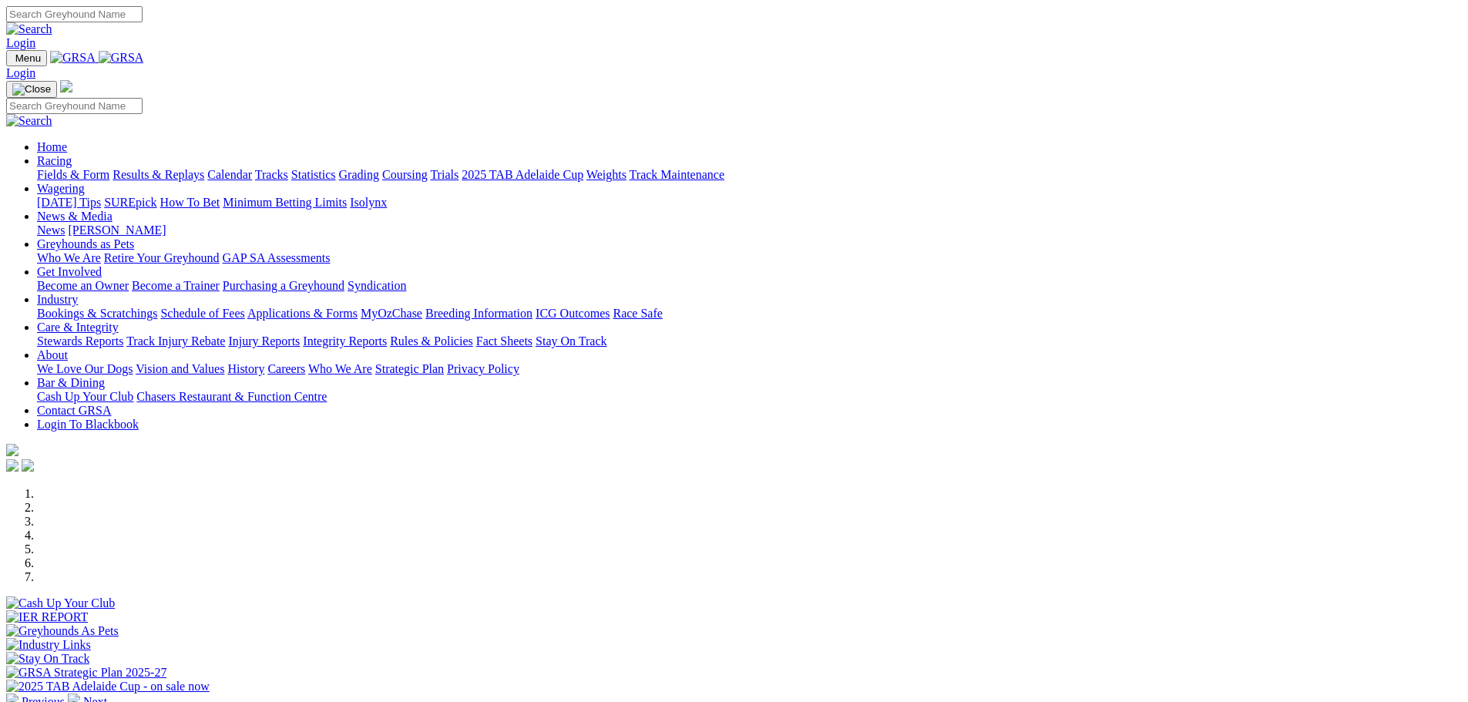
click at [78, 293] on link "Industry" at bounding box center [57, 299] width 41 height 13
click at [357, 307] on link "Applications & Forms" at bounding box center [302, 313] width 110 height 13
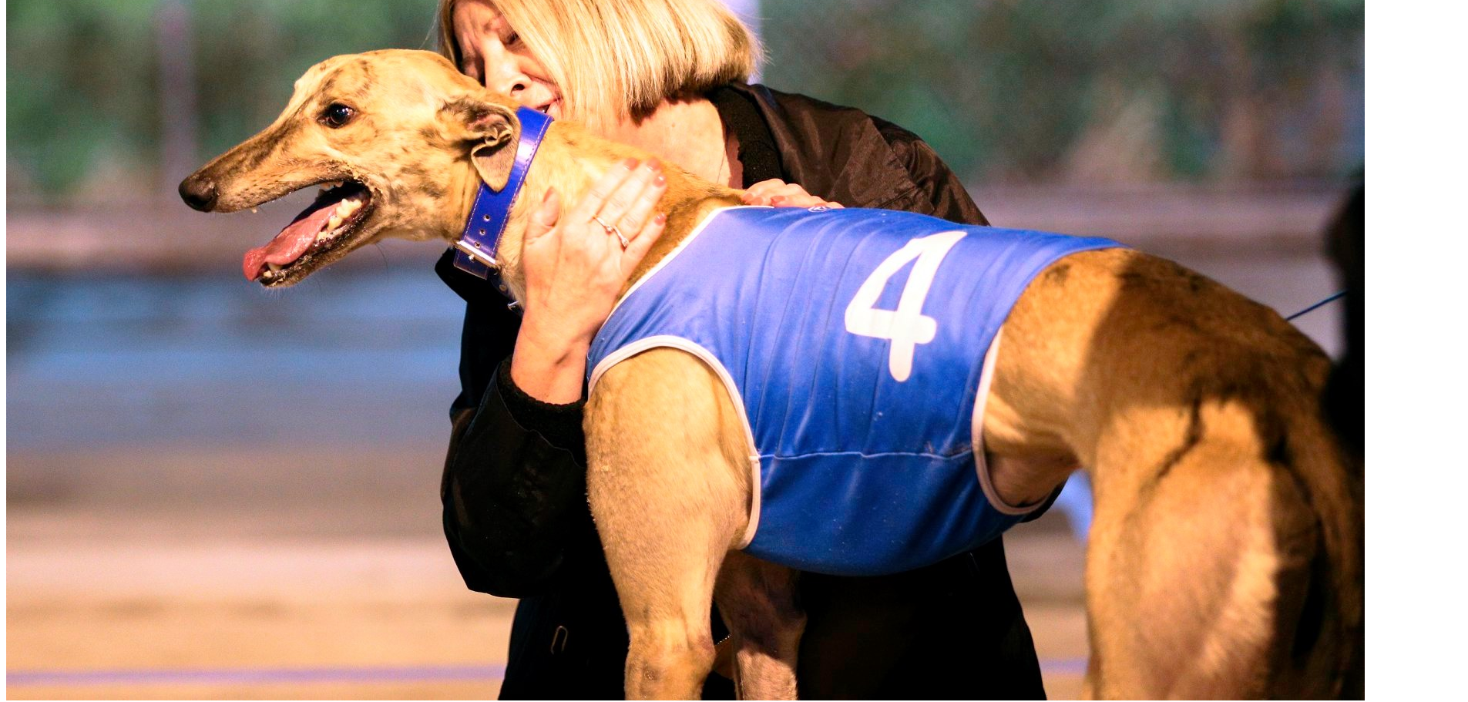
scroll to position [770, 0]
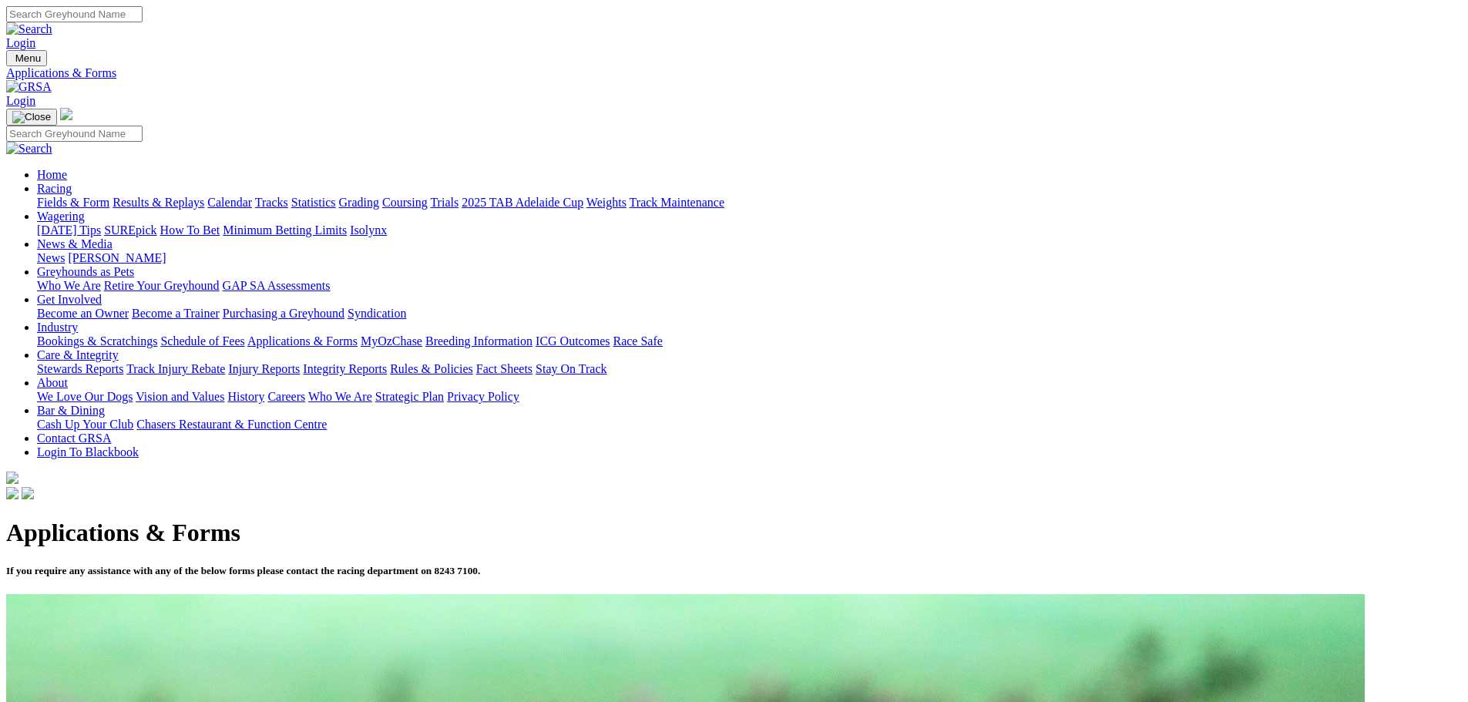
click at [112, 237] on link "News & Media" at bounding box center [75, 243] width 76 height 13
click at [166, 251] on link "[PERSON_NAME]" at bounding box center [117, 257] width 98 height 13
